Goal: Task Accomplishment & Management: Complete application form

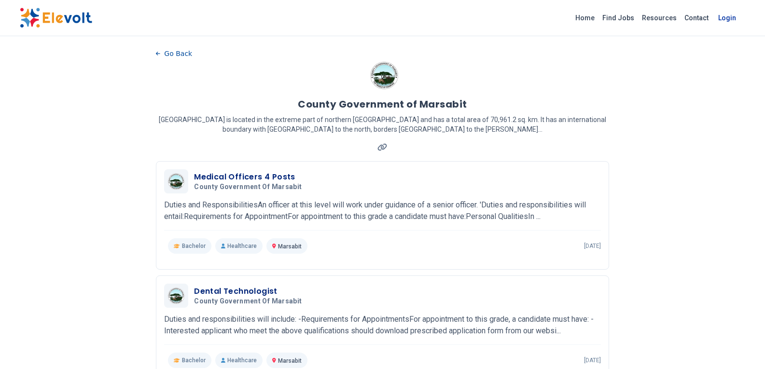
click at [728, 21] on link "Login" at bounding box center [726, 17] width 29 height 19
